Goal: Task Accomplishment & Management: Complete application form

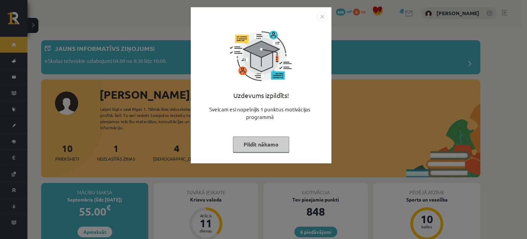
click at [262, 145] on button "Pildīt nākamo" at bounding box center [261, 144] width 56 height 16
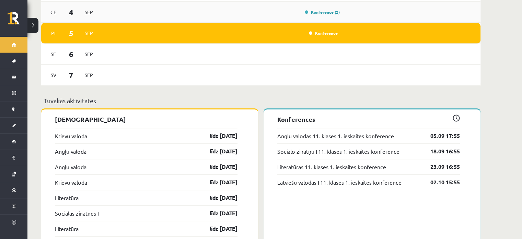
scroll to position [512, 0]
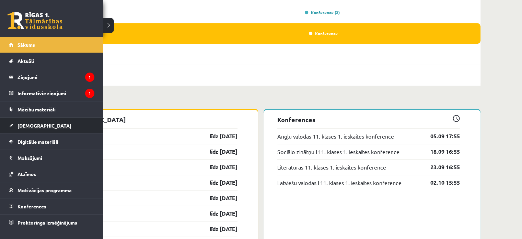
click at [25, 124] on span "[DEMOGRAPHIC_DATA]" at bounding box center [45, 125] width 54 height 6
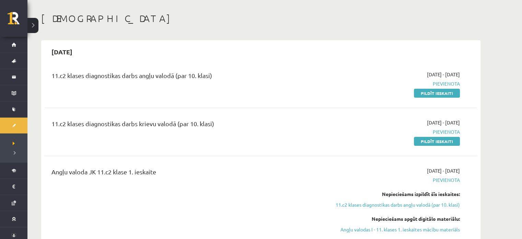
scroll to position [27, 0]
click at [429, 93] on link "Pildīt ieskaiti" at bounding box center [437, 93] width 46 height 9
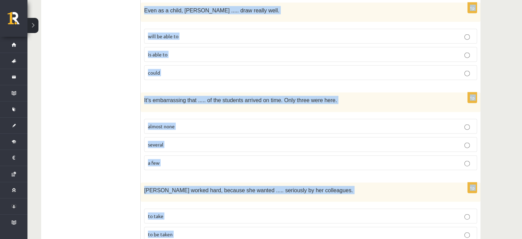
scroll to position [1718, 0]
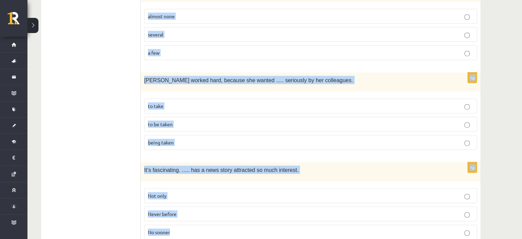
drag, startPoint x: 143, startPoint y: 83, endPoint x: 261, endPoint y: 222, distance: 182.0
copy form "Read the sentence and choose the correct answer. 1p In our city, there is a fam…"
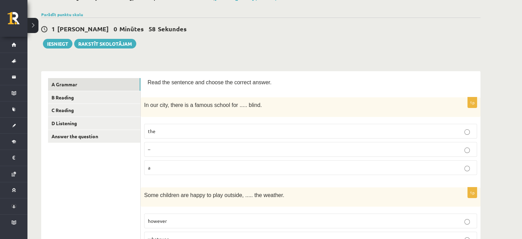
scroll to position [46, 0]
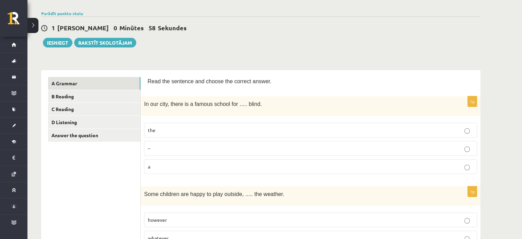
click at [234, 127] on p "the" at bounding box center [311, 129] width 326 height 7
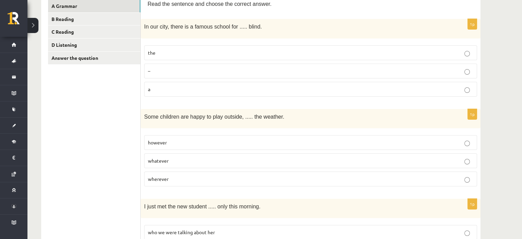
scroll to position [136, 0]
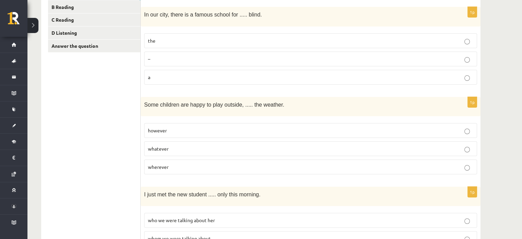
click at [201, 149] on p "whatever" at bounding box center [311, 148] width 326 height 7
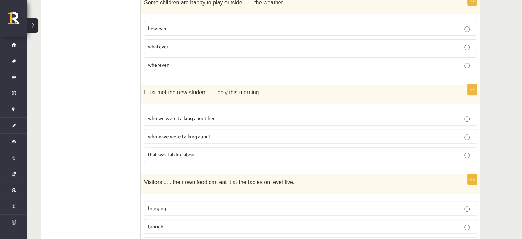
scroll to position [239, 0]
click at [191, 132] on span "whom we were talking about" at bounding box center [179, 135] width 63 height 6
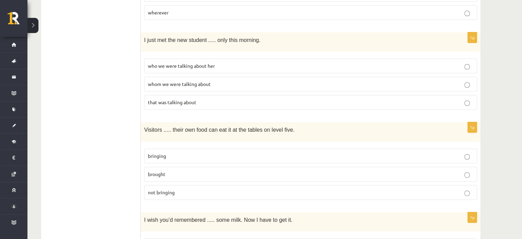
scroll to position [294, 0]
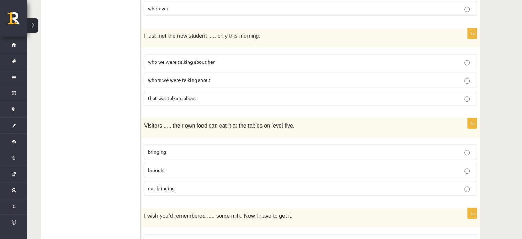
click at [206, 187] on label "not bringing" at bounding box center [310, 188] width 333 height 15
click at [193, 148] on p "bringing" at bounding box center [311, 151] width 326 height 7
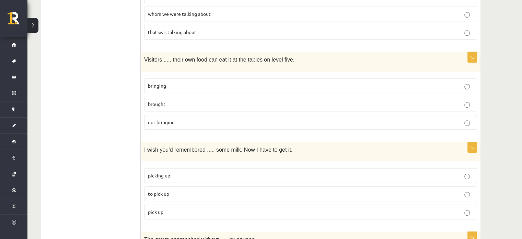
scroll to position [361, 0]
click at [189, 189] on p "to pick up" at bounding box center [311, 192] width 326 height 7
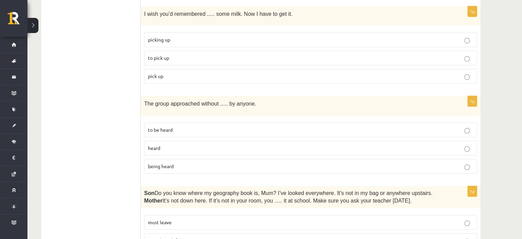
scroll to position [495, 0]
click at [187, 163] on p "being heard" at bounding box center [311, 166] width 326 height 7
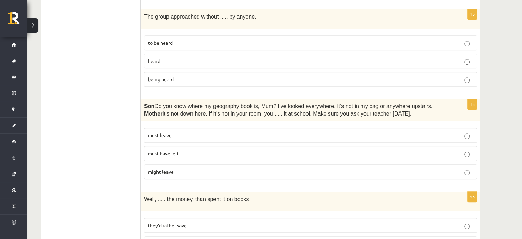
scroll to position [583, 0]
click at [219, 149] on p "must have left" at bounding box center [311, 152] width 326 height 7
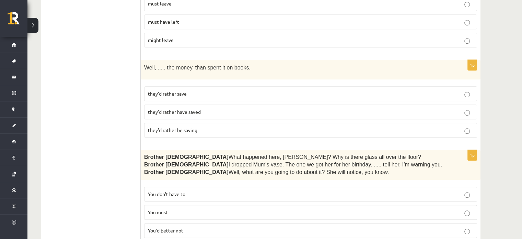
scroll to position [715, 0]
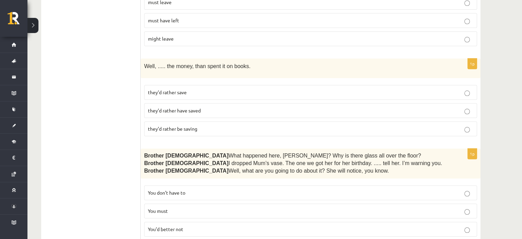
click at [190, 107] on span "they’d rather have saved" at bounding box center [174, 110] width 53 height 6
click at [181, 89] on span "they’d rather save" at bounding box center [167, 92] width 39 height 6
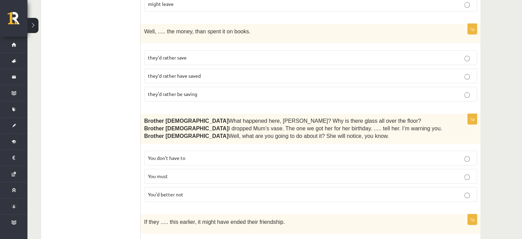
scroll to position [751, 0]
click at [174, 190] on span "You’d better not" at bounding box center [165, 193] width 35 height 6
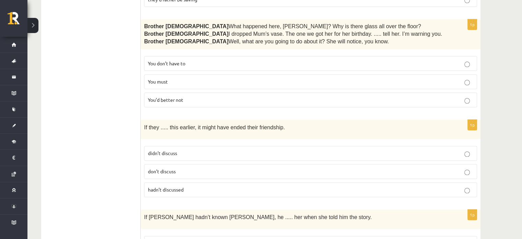
scroll to position [844, 0]
click at [230, 182] on label "hadn’t discussed" at bounding box center [310, 189] width 333 height 15
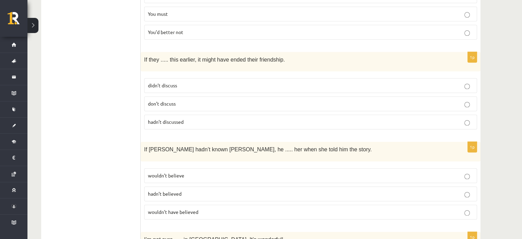
scroll to position [914, 0]
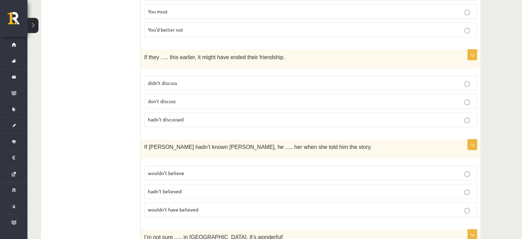
click at [208, 169] on p "wouldn’t believe" at bounding box center [311, 172] width 326 height 7
click at [190, 206] on span "wouldn’t have believed" at bounding box center [173, 209] width 50 height 6
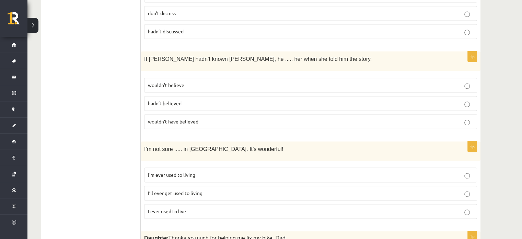
scroll to position [1003, 0]
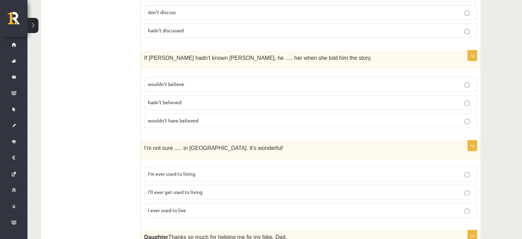
click at [198, 189] on span "I’ll ever get used to living" at bounding box center [175, 192] width 55 height 6
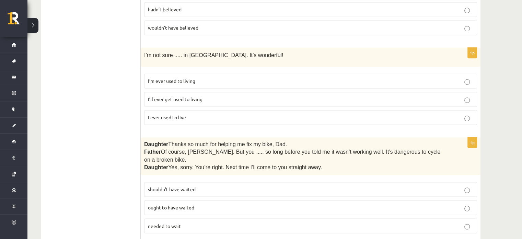
scroll to position [1098, 0]
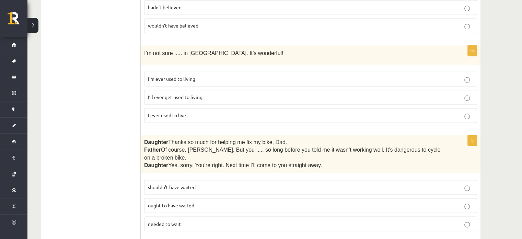
click at [199, 183] on p "shouldn’t have waited" at bounding box center [311, 186] width 326 height 7
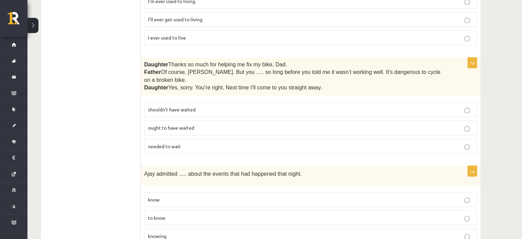
scroll to position [1176, 0]
drag, startPoint x: 207, startPoint y: 211, endPoint x: 167, endPoint y: 218, distance: 41.5
click at [167, 227] on label "knowing" at bounding box center [310, 234] width 333 height 15
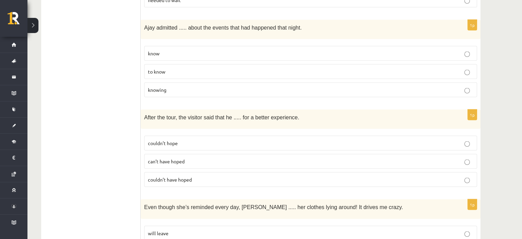
scroll to position [1321, 0]
click at [195, 139] on p "couldn’t hope" at bounding box center [311, 142] width 326 height 7
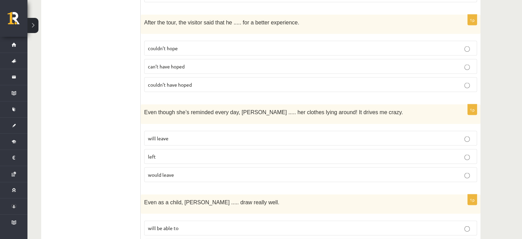
scroll to position [1417, 0]
click at [209, 152] on p "left" at bounding box center [311, 155] width 326 height 7
click at [181, 170] on p "would leave" at bounding box center [311, 173] width 326 height 7
click at [196, 134] on p "will leave" at bounding box center [311, 137] width 326 height 7
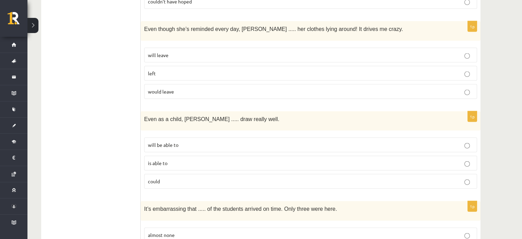
scroll to position [1500, 0]
click at [198, 177] on p "could" at bounding box center [311, 180] width 326 height 7
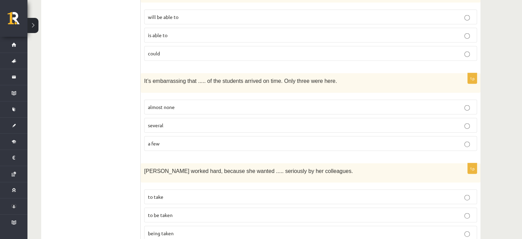
scroll to position [1627, 0]
click at [186, 96] on fieldset "almost none several a few" at bounding box center [310, 124] width 333 height 57
click at [187, 103] on p "almost none" at bounding box center [311, 106] width 326 height 7
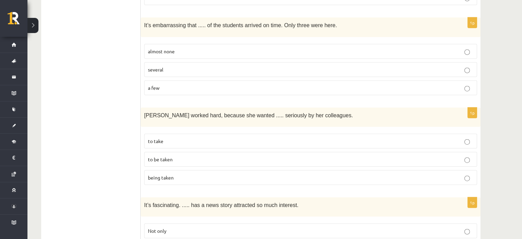
scroll to position [1683, 0]
click at [196, 173] on p "being taken" at bounding box center [311, 176] width 326 height 7
click at [193, 151] on label "to be taken" at bounding box center [310, 158] width 333 height 15
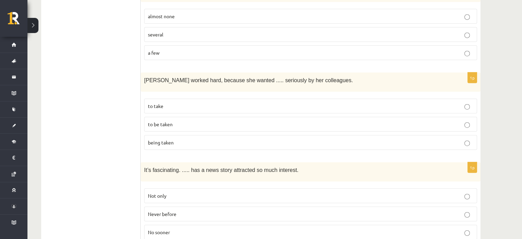
click at [210, 210] on p "Never before" at bounding box center [311, 213] width 326 height 7
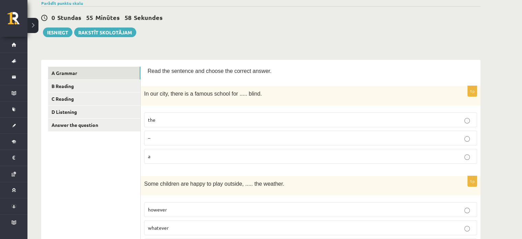
scroll to position [0, 0]
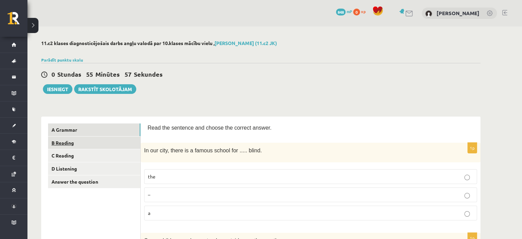
click at [68, 145] on link "B Reading" at bounding box center [94, 142] width 92 height 13
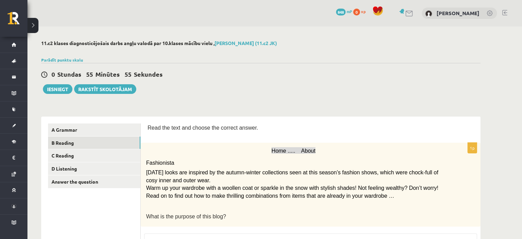
drag, startPoint x: 148, startPoint y: 124, endPoint x: 202, endPoint y: 139, distance: 56.0
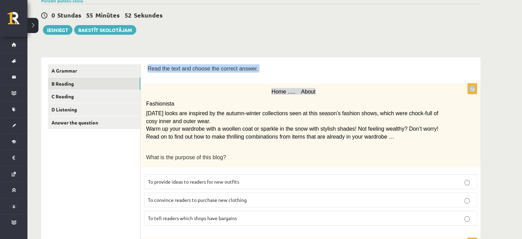
scroll to position [60, 0]
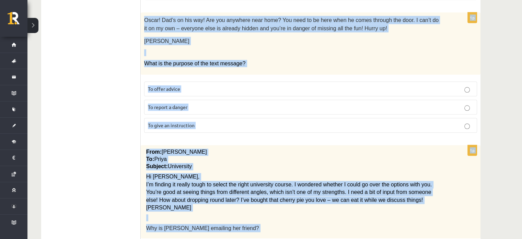
scroll to position [805, 0]
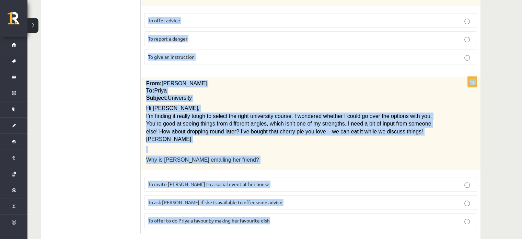
drag, startPoint x: 146, startPoint y: 66, endPoint x: 273, endPoint y: 232, distance: 209.4
copy form "Read the text and choose the correct answer. 1p Home ..... About Fashionista To…"
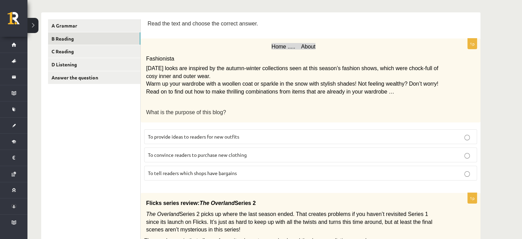
scroll to position [104, 0]
click at [219, 134] on span "To provide ideas to readers for new outfits" at bounding box center [193, 136] width 91 height 6
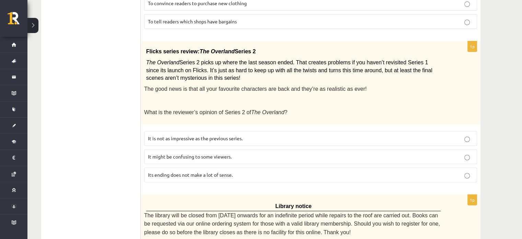
scroll to position [256, 0]
click at [212, 153] on span "It might be confusing to some viewers." at bounding box center [190, 155] width 84 height 6
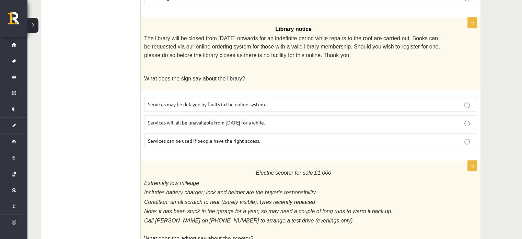
scroll to position [426, 0]
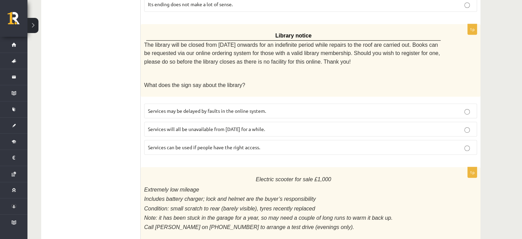
click at [215, 144] on p "Services can be used if people have the right access." at bounding box center [311, 147] width 326 height 7
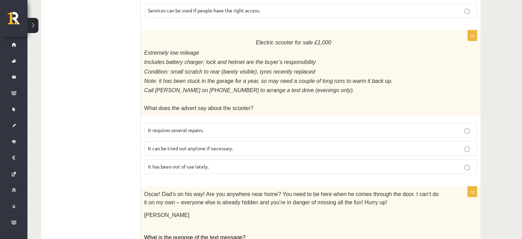
scroll to position [562, 0]
click at [188, 163] on p "It has been out of use lately." at bounding box center [311, 166] width 326 height 7
click at [199, 145] on p "It can be tried out anytime if necessary." at bounding box center [311, 148] width 326 height 7
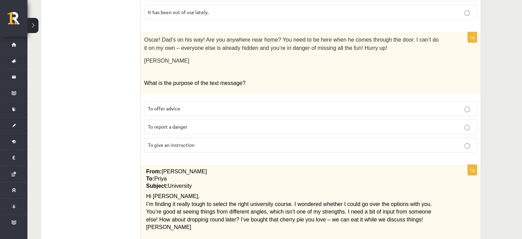
scroll to position [718, 0]
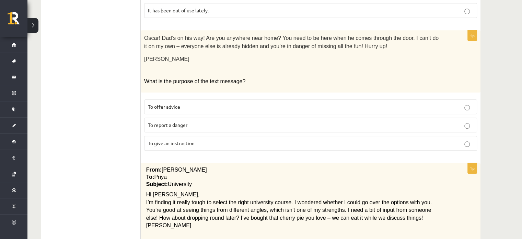
click at [191, 140] on span "To give an instruction" at bounding box center [171, 143] width 47 height 6
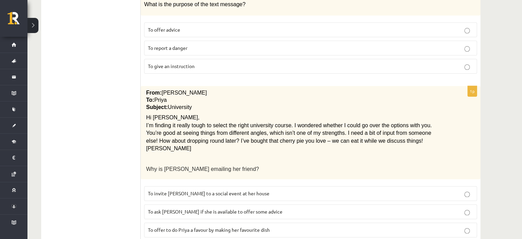
scroll to position [805, 0]
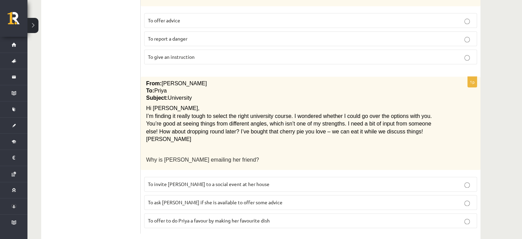
click at [190, 199] on span "To ask Priya if she is available to offer some advice" at bounding box center [215, 202] width 135 height 6
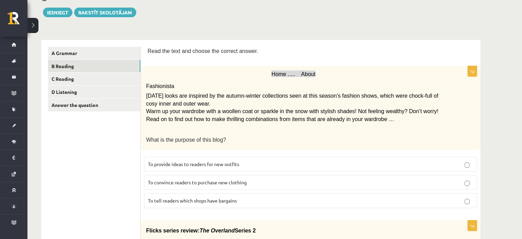
scroll to position [0, 0]
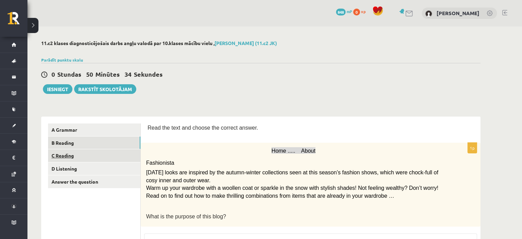
click at [74, 156] on link "C Reading" at bounding box center [94, 155] width 92 height 13
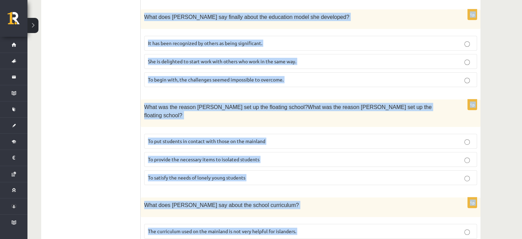
scroll to position [654, 0]
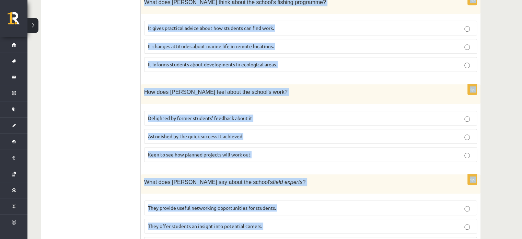
drag, startPoint x: 141, startPoint y: 124, endPoint x: 302, endPoint y: 230, distance: 192.6
copy form "Read the article about an unusual school and choose the correct answer for each…"
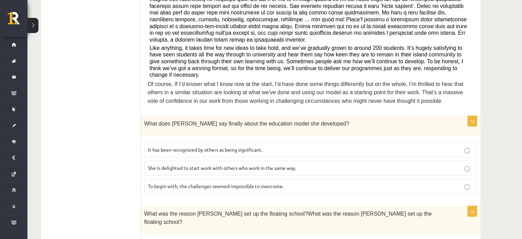
scroll to position [257, 0]
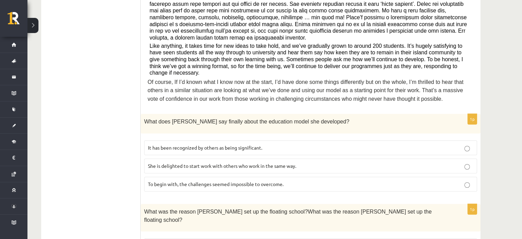
click at [203, 144] on span "It has been recognized by others as being significant." at bounding box center [205, 147] width 114 height 6
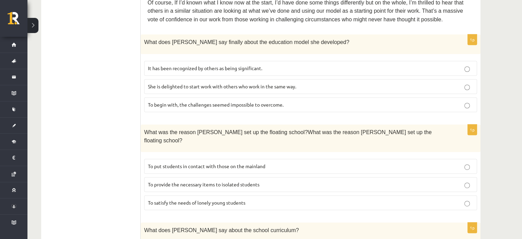
scroll to position [339, 0]
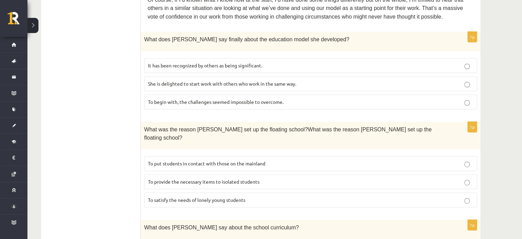
click at [215, 178] on span "To provide the necessary items to isolated students" at bounding box center [204, 181] width 112 height 6
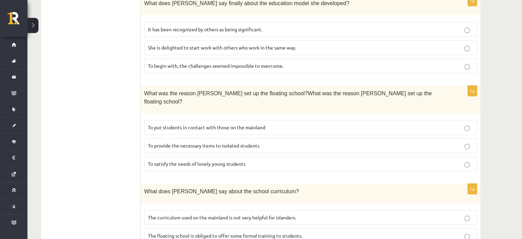
scroll to position [401, 0]
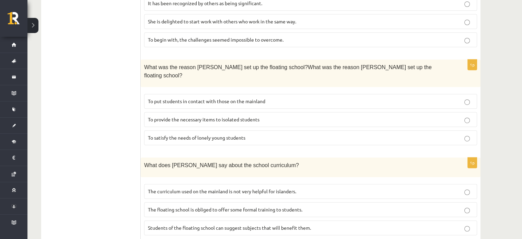
click at [162, 206] on p "The floating school is obliged to offer some formal training to students." at bounding box center [311, 209] width 326 height 7
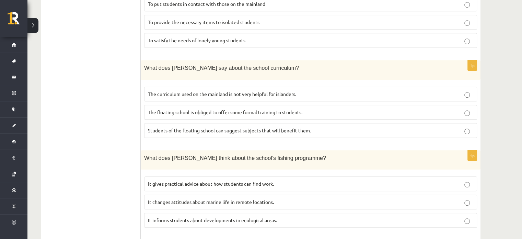
scroll to position [582, 0]
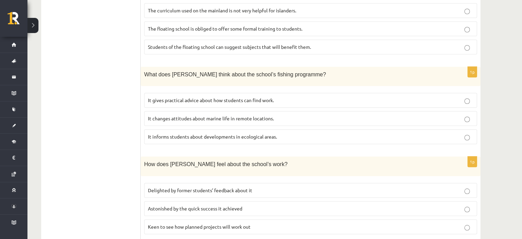
click at [253, 133] on span "It informs students about developments in ecological areas." at bounding box center [212, 136] width 129 height 6
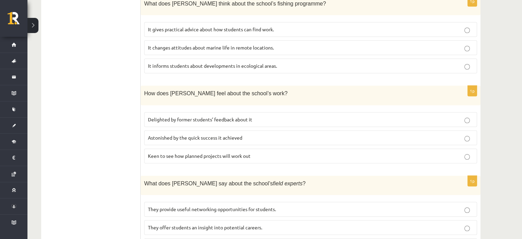
click at [253, 134] on p "Astonished by the quick success it achieved" at bounding box center [311, 137] width 326 height 7
click at [173, 116] on span "Delighted by former students’ feedback about it" at bounding box center [200, 119] width 104 height 6
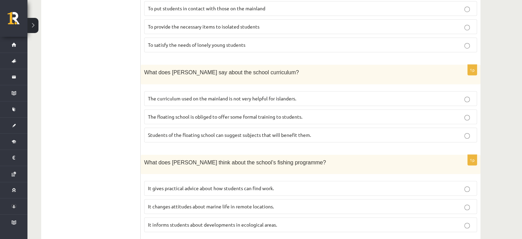
scroll to position [654, 0]
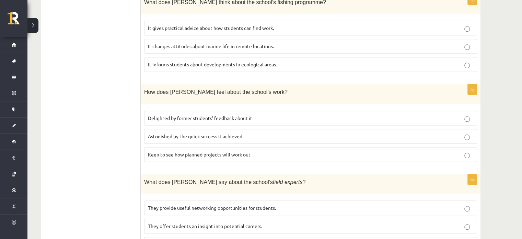
click at [199, 222] on p "They offer students an insight into potential careers." at bounding box center [311, 225] width 326 height 7
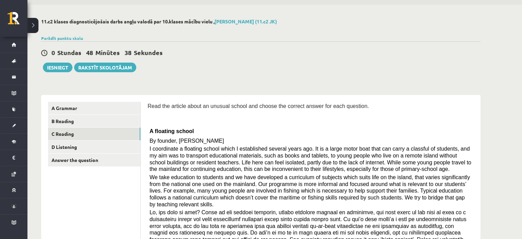
scroll to position [0, 0]
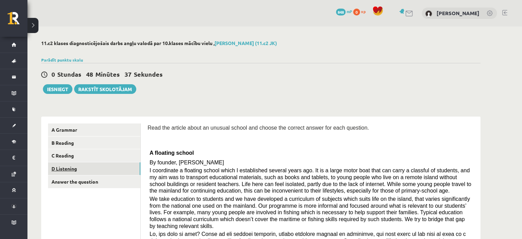
click at [87, 169] on link "D Listening" at bounding box center [94, 168] width 92 height 13
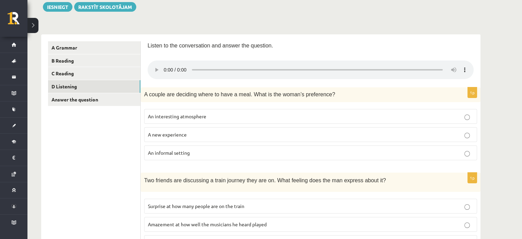
scroll to position [82, 0]
click at [187, 151] on span "An informal setting" at bounding box center [169, 152] width 42 height 6
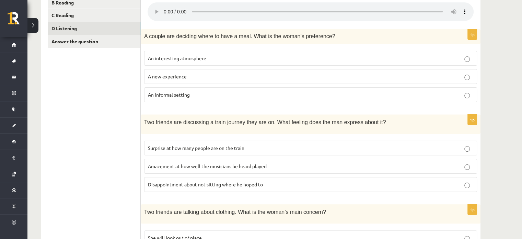
scroll to position [140, 0]
click at [209, 166] on span "Amazement at how well the musicians he heard played" at bounding box center [207, 166] width 119 height 6
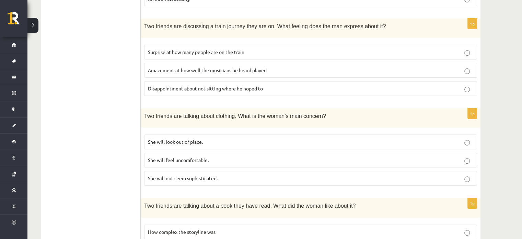
scroll to position [236, 0]
click at [176, 66] on p "Amazement at how well the musicians he heard played" at bounding box center [311, 69] width 326 height 7
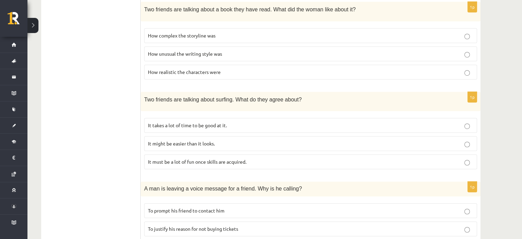
scroll to position [433, 0]
click at [194, 122] on span "It takes a lot of time to be good at it." at bounding box center [187, 124] width 79 height 6
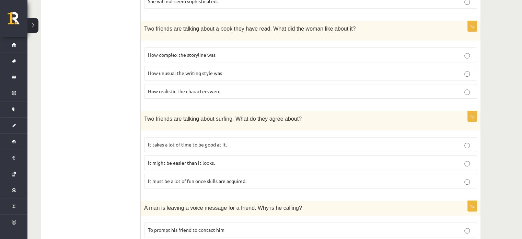
scroll to position [468, 0]
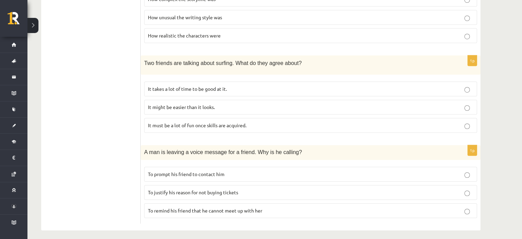
click at [202, 207] on span "To remind his friend that he cannot meet up with her" at bounding box center [205, 210] width 114 height 6
click at [244, 189] on p "To justify his reason for not buying tickets" at bounding box center [311, 192] width 326 height 7
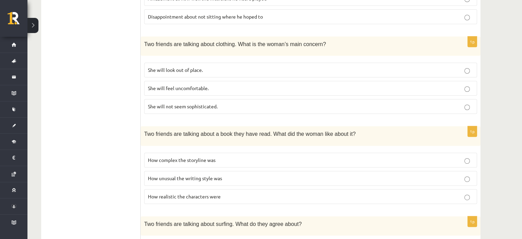
scroll to position [310, 0]
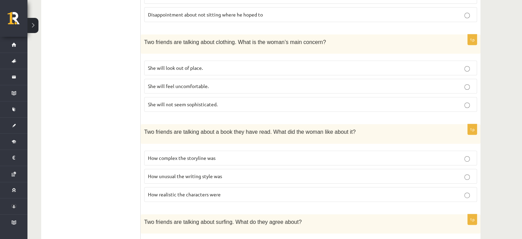
click at [244, 174] on p "How unusual the writing style was" at bounding box center [311, 175] width 326 height 7
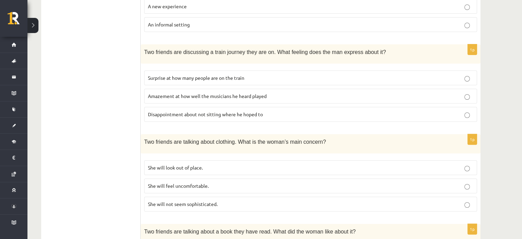
scroll to position [211, 0]
click at [225, 200] on p "She will not seem sophisticated." at bounding box center [311, 203] width 326 height 7
click at [239, 159] on label "She will look out of place." at bounding box center [310, 166] width 333 height 15
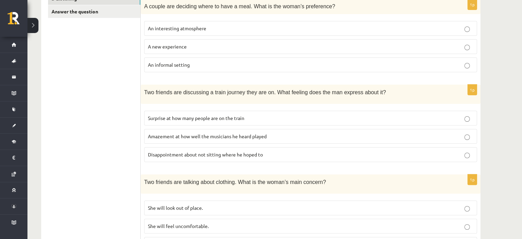
scroll to position [173, 0]
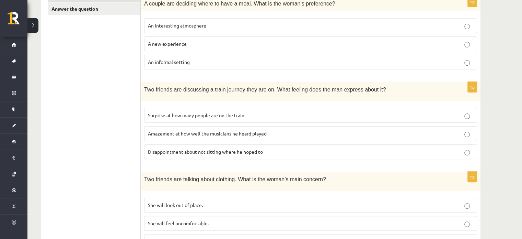
click at [243, 150] on span "Disappointment about not sitting where he hoped to" at bounding box center [205, 151] width 115 height 6
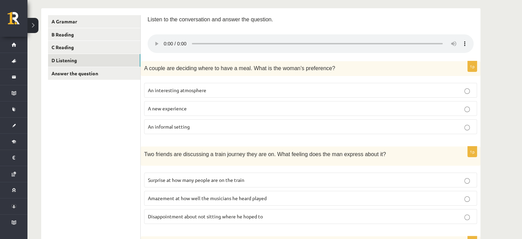
scroll to position [108, 0]
click at [79, 70] on link "Answer the question" at bounding box center [94, 73] width 92 height 13
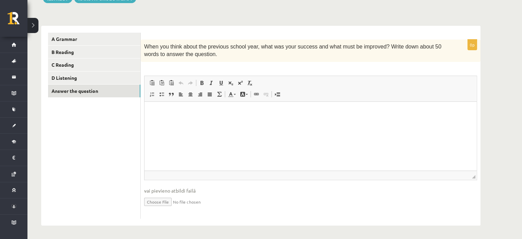
scroll to position [0, 0]
click at [187, 122] on html at bounding box center [311, 111] width 332 height 21
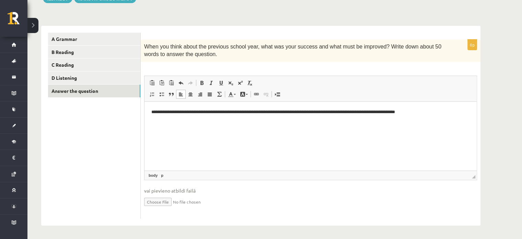
click at [382, 112] on p "**********" at bounding box center [310, 111] width 319 height 7
click at [436, 111] on p "**********" at bounding box center [310, 111] width 319 height 7
click at [414, 111] on p "**********" at bounding box center [310, 111] width 319 height 7
click at [461, 114] on p "**********" at bounding box center [310, 111] width 319 height 7
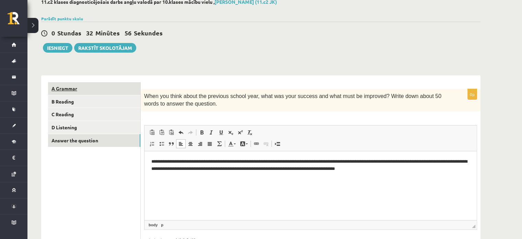
scroll to position [42, 0]
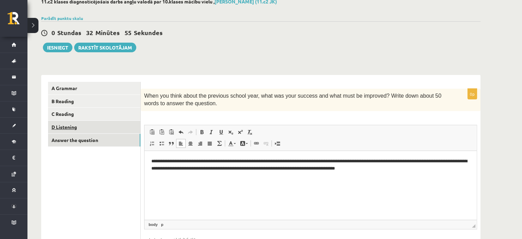
click at [76, 124] on link "D Listening" at bounding box center [94, 127] width 92 height 13
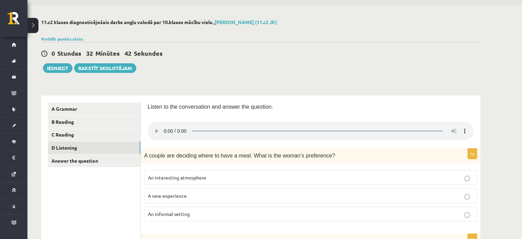
scroll to position [0, 0]
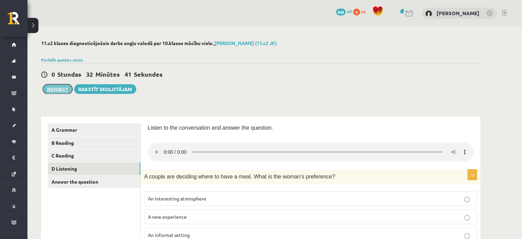
click at [53, 87] on button "Iesniegt" at bounding box center [58, 89] width 30 height 10
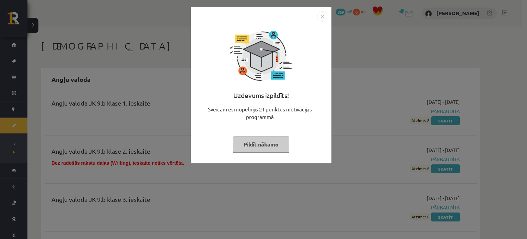
click at [255, 143] on button "Pildīt nākamo" at bounding box center [261, 144] width 56 height 16
